Goal: Check status

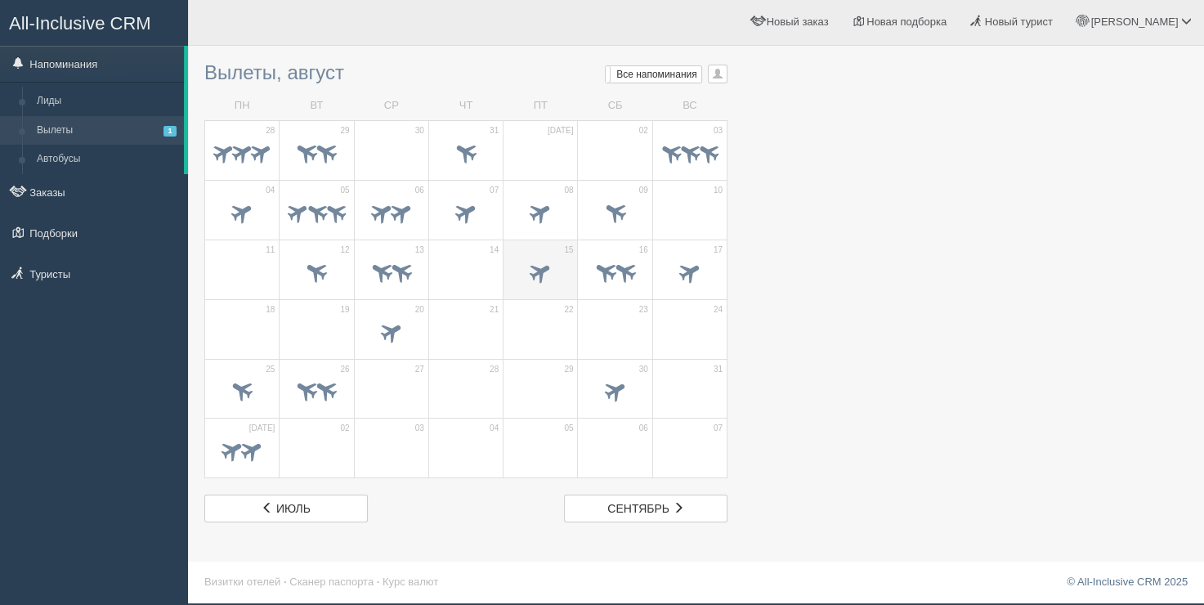
scroll to position [2, 0]
click at [533, 273] on span at bounding box center [540, 270] width 27 height 27
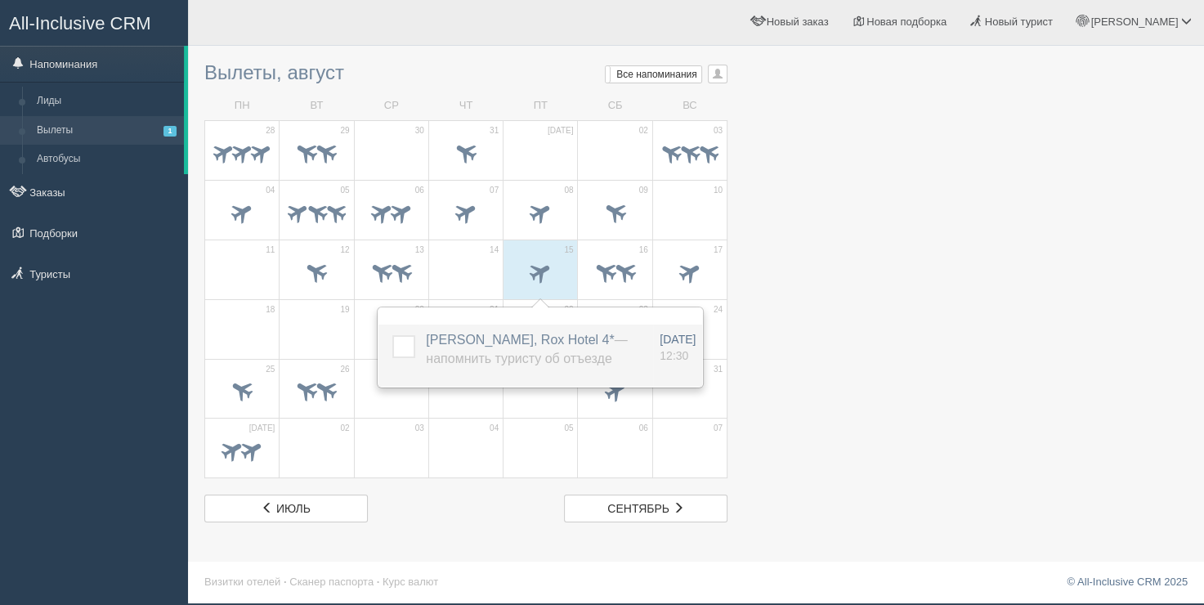
click at [392, 335] on label at bounding box center [392, 335] width 0 height 0
click at [0, 0] on input "checkbox" at bounding box center [0, 0] width 0 height 0
click at [646, 248] on span "16" at bounding box center [643, 249] width 9 height 11
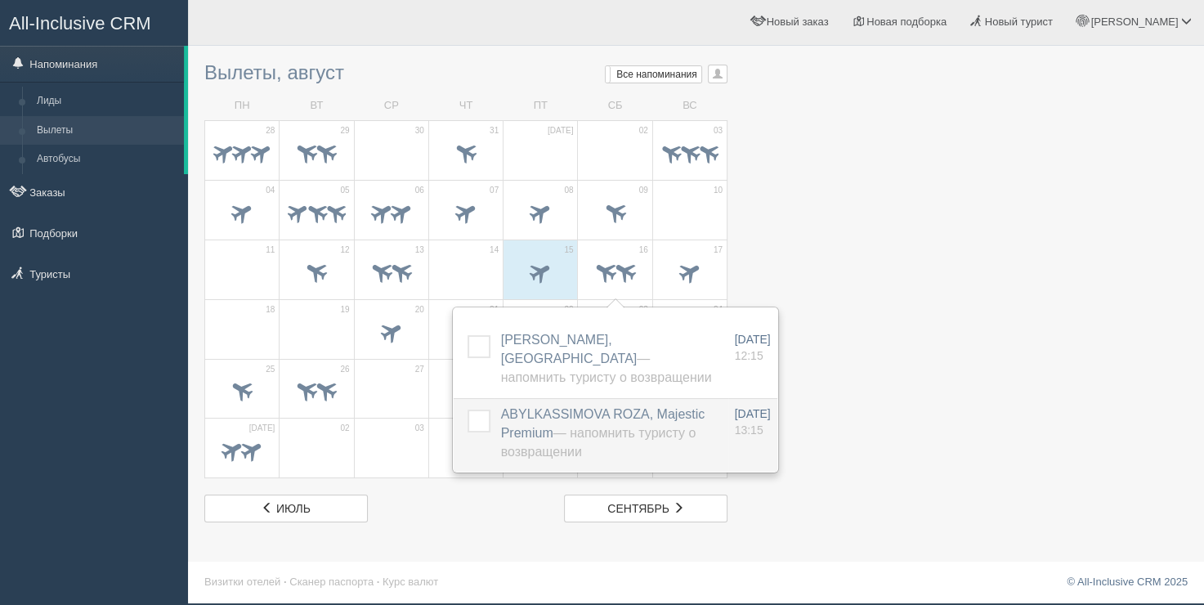
drag, startPoint x: 556, startPoint y: 402, endPoint x: 558, endPoint y: 418, distance: 16.5
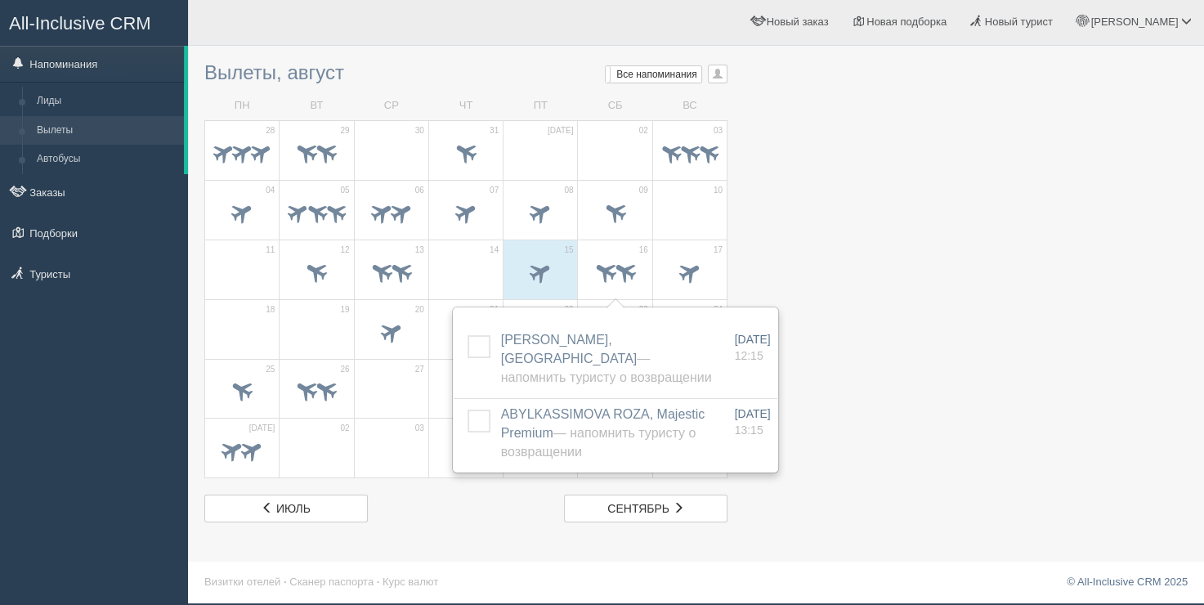
drag, startPoint x: 391, startPoint y: 65, endPoint x: 337, endPoint y: 8, distance: 78.0
click at [391, 63] on h3 "Вылеты, август Мои напоминания Мои Все напоминания Все Все напоминания Все Мои …" at bounding box center [465, 72] width 523 height 21
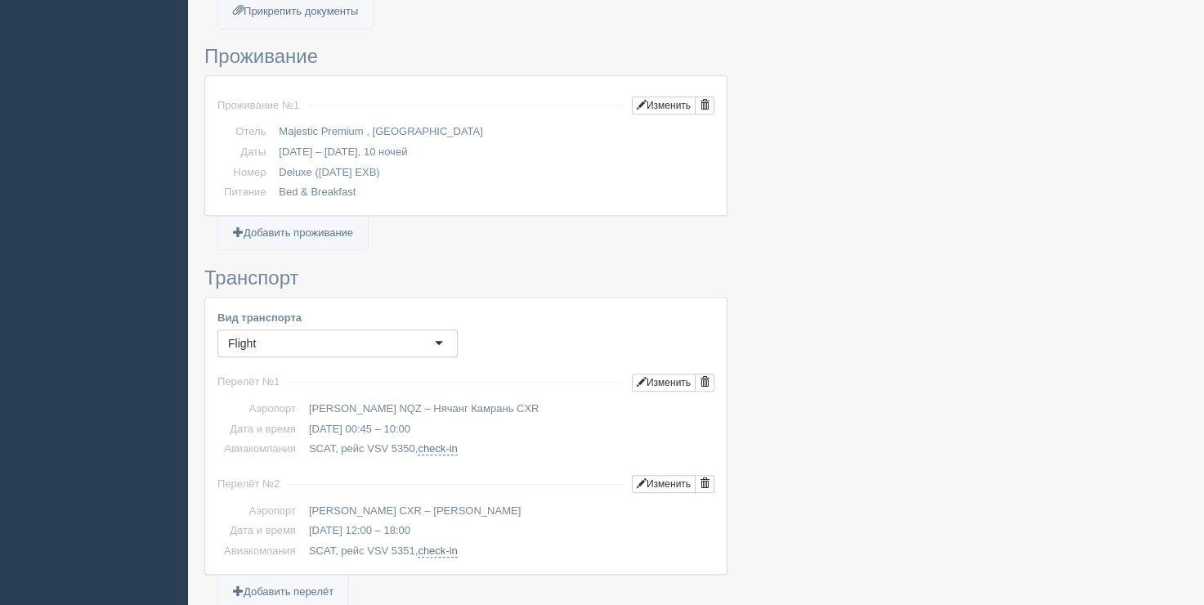
scroll to position [817, 0]
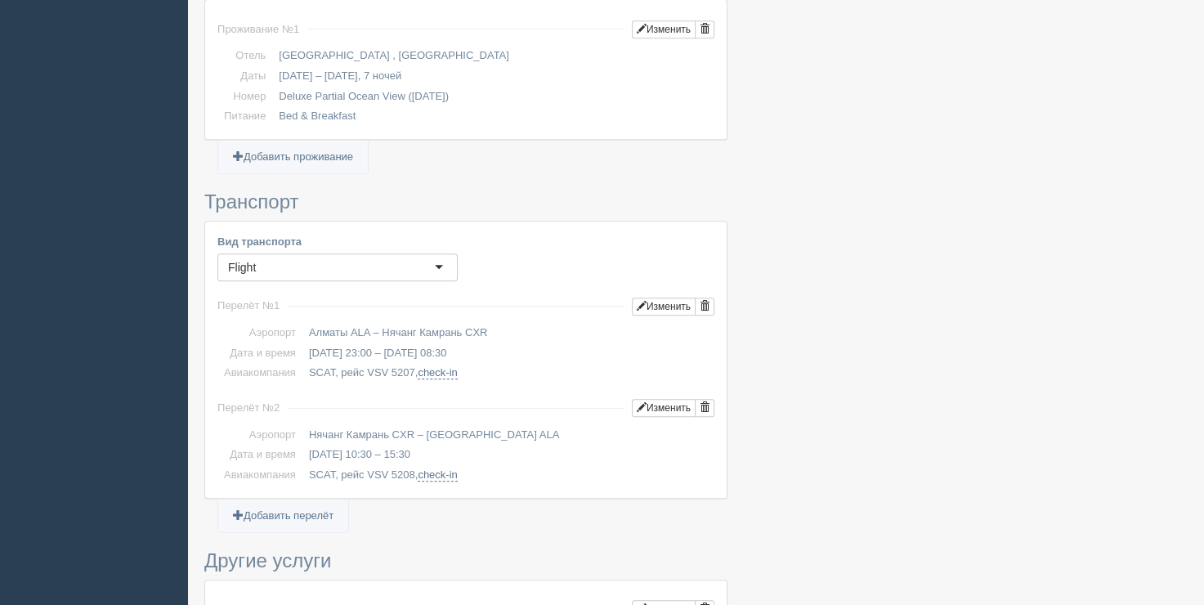
scroll to position [735, 0]
